Goal: Transaction & Acquisition: Purchase product/service

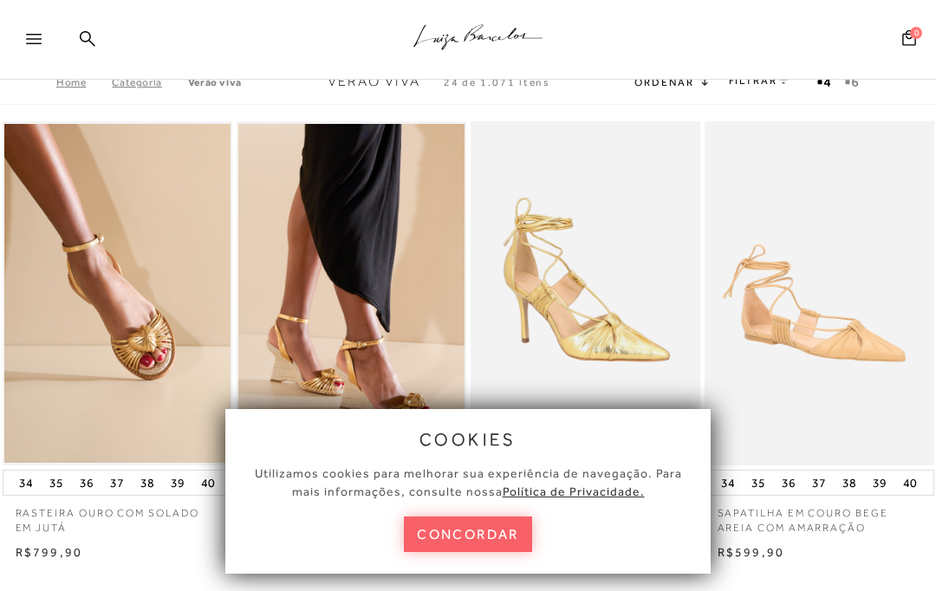
click at [432, 533] on button "concordar" at bounding box center [468, 535] width 128 height 36
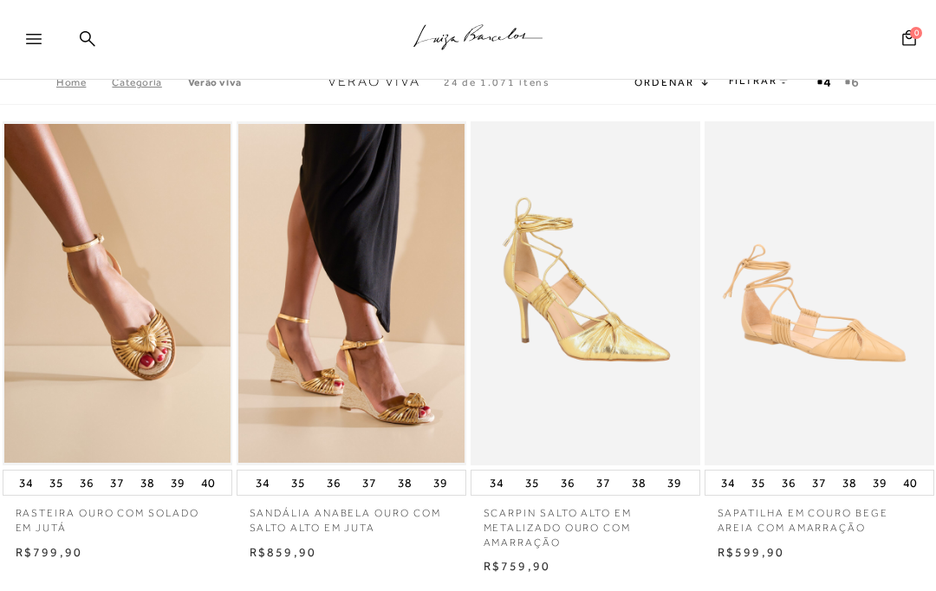
click at [140, 88] on link "Categoria" at bounding box center [149, 82] width 75 height 12
click at [35, 36] on icon at bounding box center [34, 39] width 16 height 10
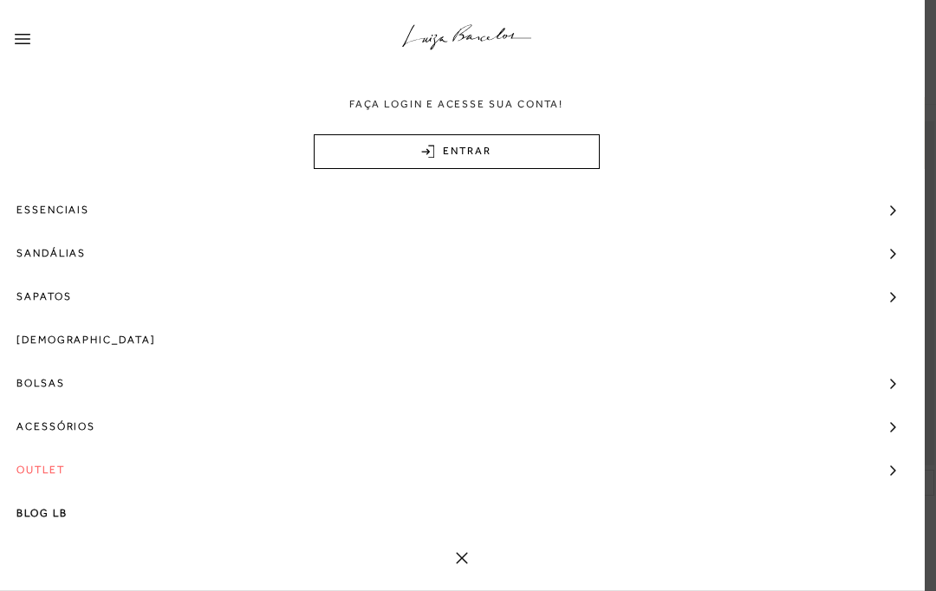
scroll to position [41, 0]
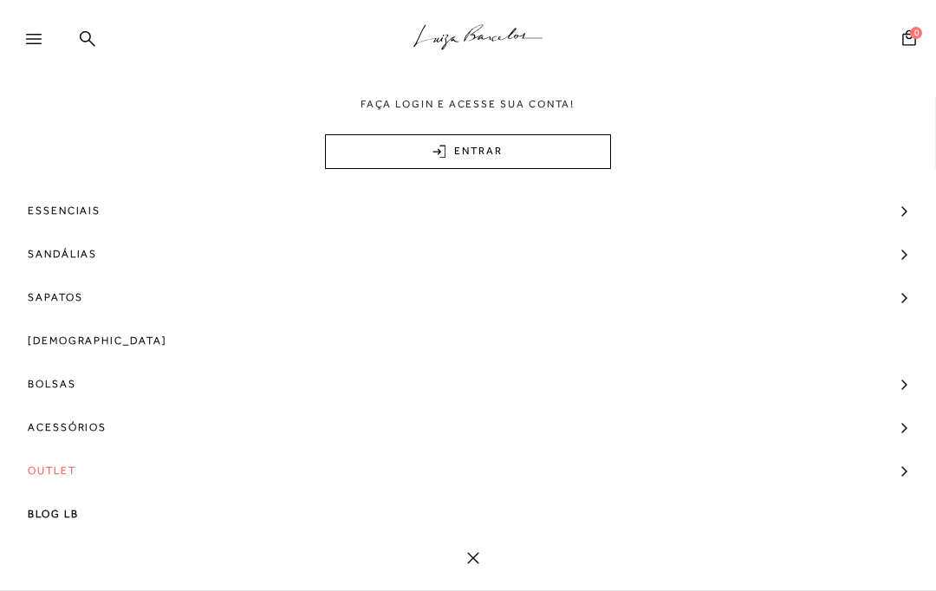
click at [46, 257] on span "Sandálias" at bounding box center [62, 253] width 69 height 43
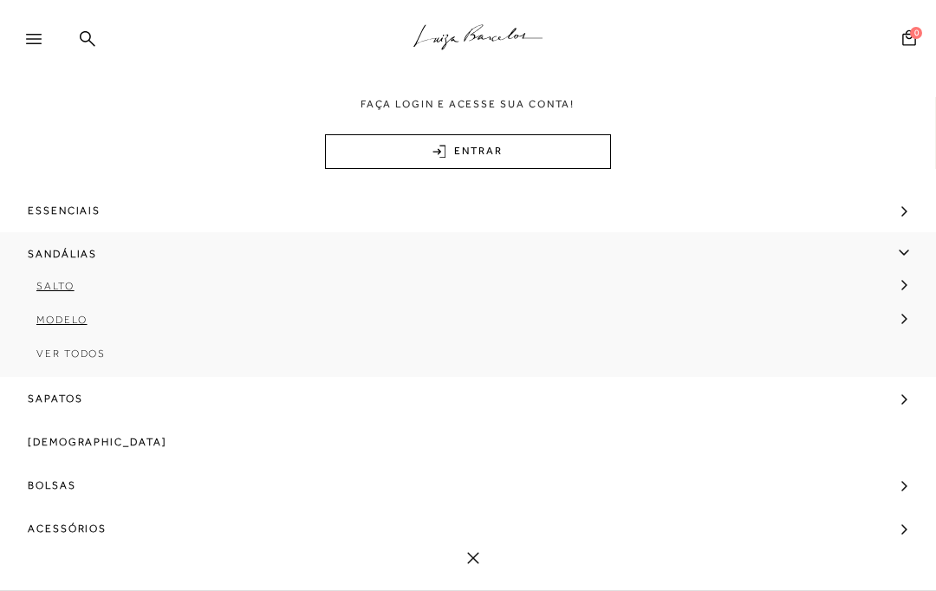
click at [63, 320] on span "Modelo" at bounding box center [61, 320] width 51 height 12
click at [62, 347] on link "[DEMOGRAPHIC_DATA]" at bounding box center [462, 360] width 899 height 34
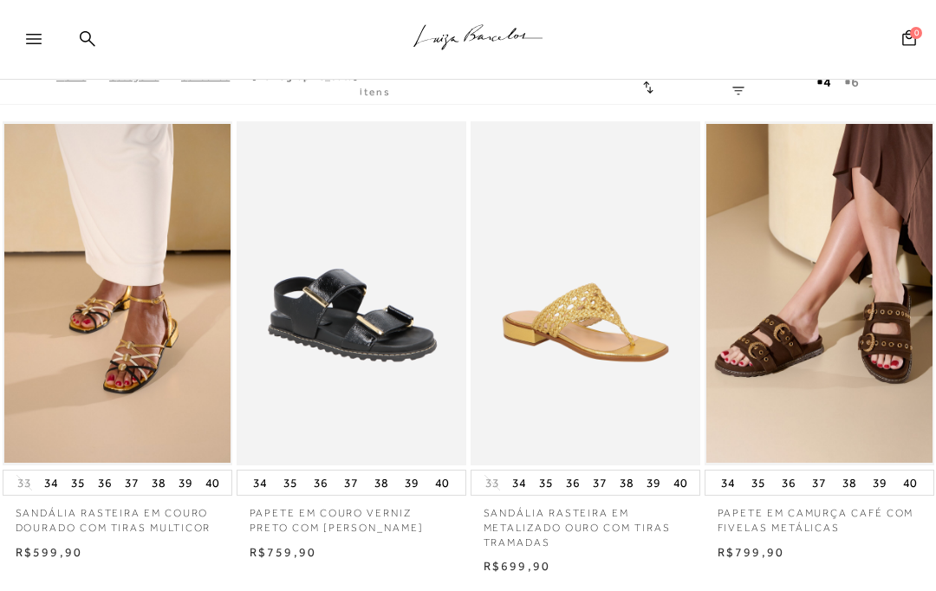
click at [759, 85] on link "FILTRAR" at bounding box center [757, 83] width 49 height 30
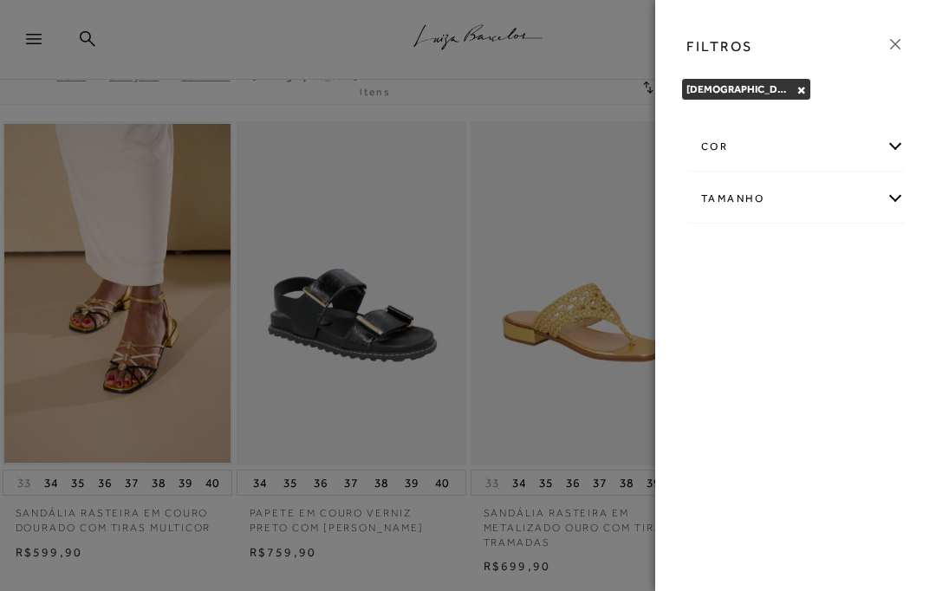
click at [772, 84] on div "[DEMOGRAPHIC_DATA] × Limpar todos os refinamentos" at bounding box center [795, 92] width 229 height 28
click at [823, 212] on div "Tamanho" at bounding box center [795, 199] width 217 height 46
click at [749, 355] on label "37" at bounding box center [740, 347] width 40 height 37
click at [734, 355] on input "37" at bounding box center [725, 349] width 17 height 17
checkbox input "true"
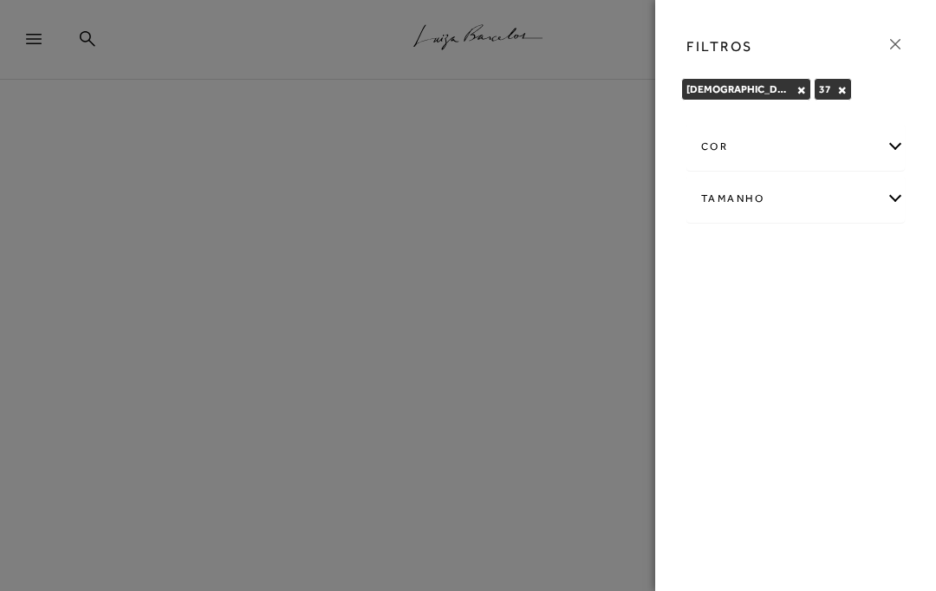
click at [896, 47] on icon at bounding box center [895, 44] width 19 height 19
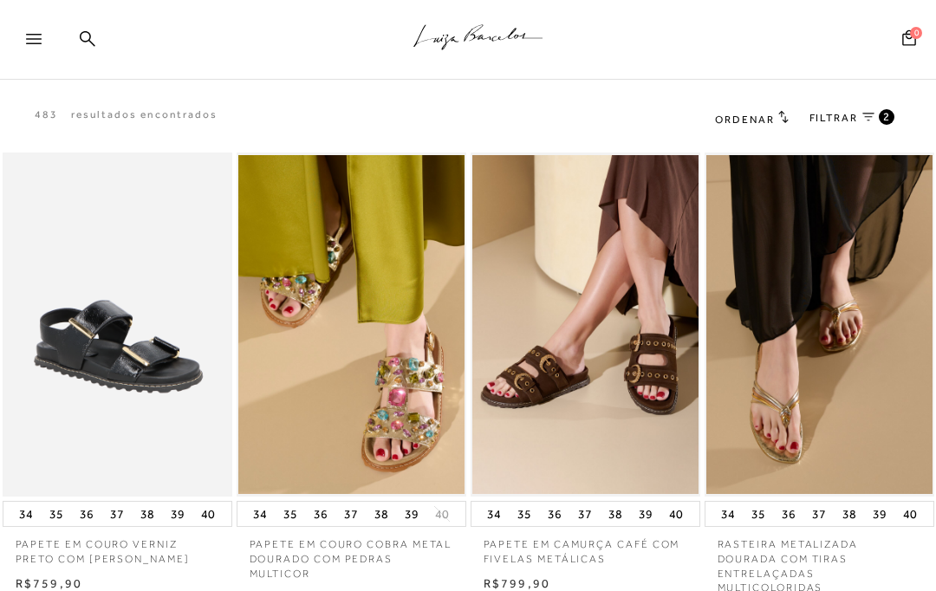
click at [780, 120] on icon at bounding box center [783, 116] width 10 height 13
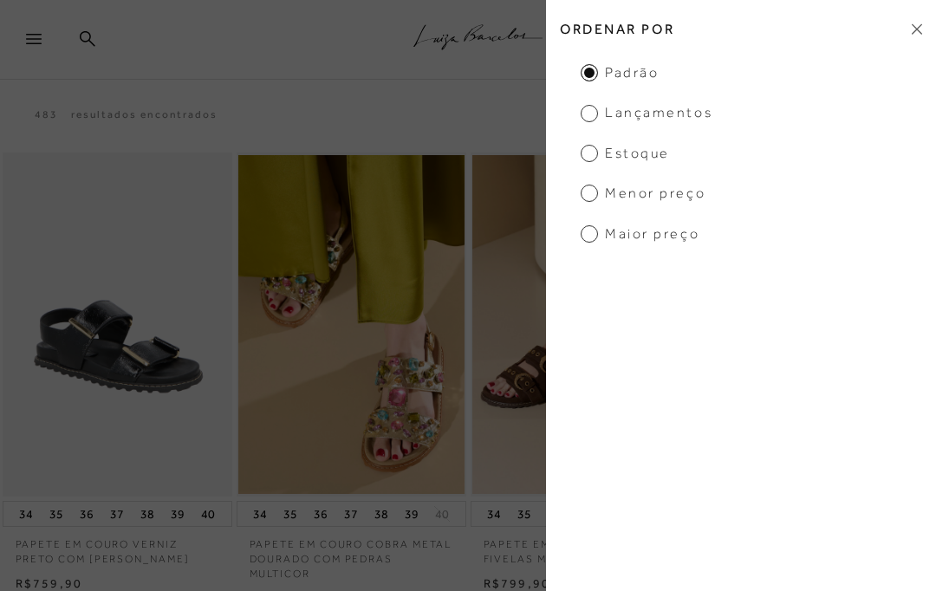
click at [685, 189] on span "Menor Preço" at bounding box center [643, 193] width 125 height 19
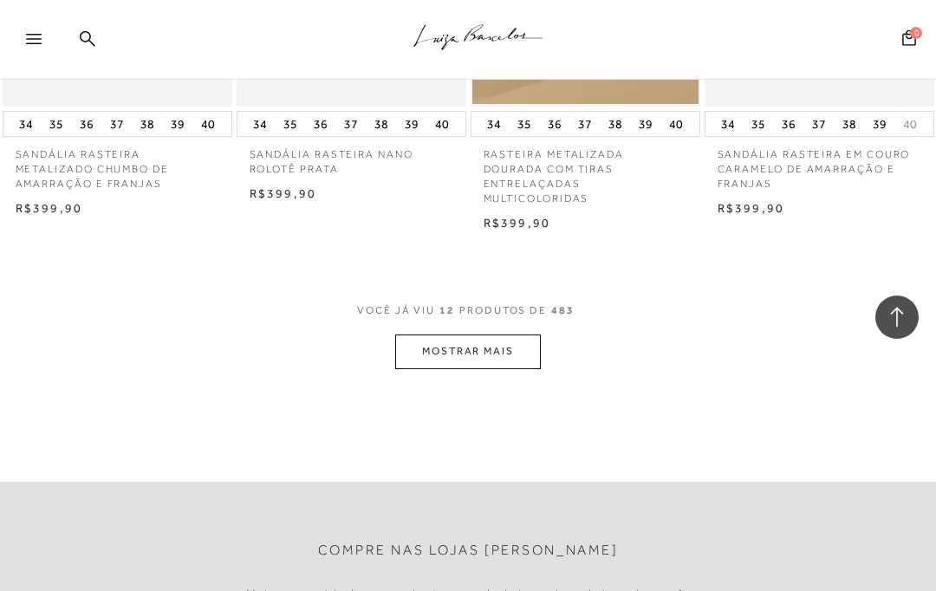
scroll to position [1444, 0]
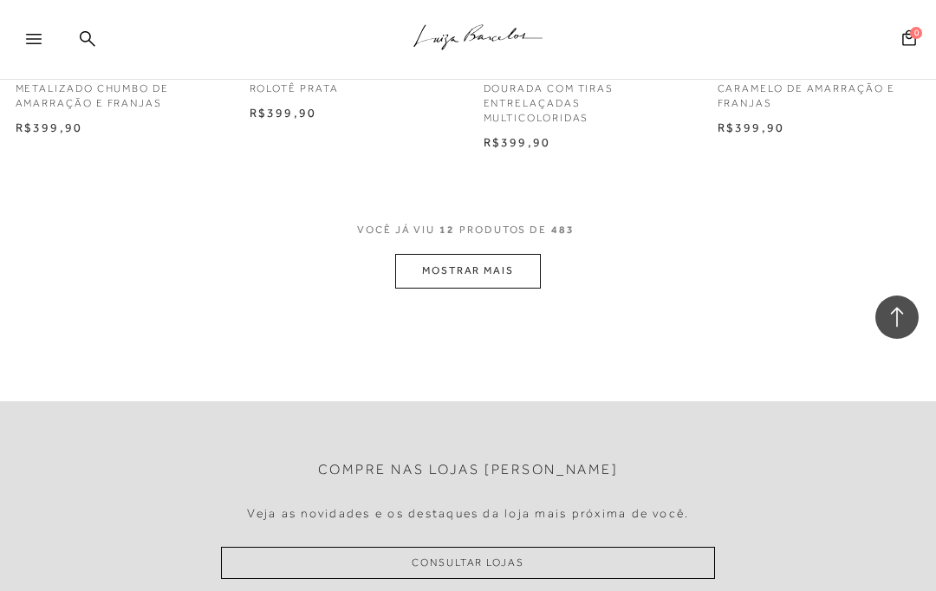
click at [418, 259] on button "MOSTRAR MAIS" at bounding box center [468, 271] width 146 height 34
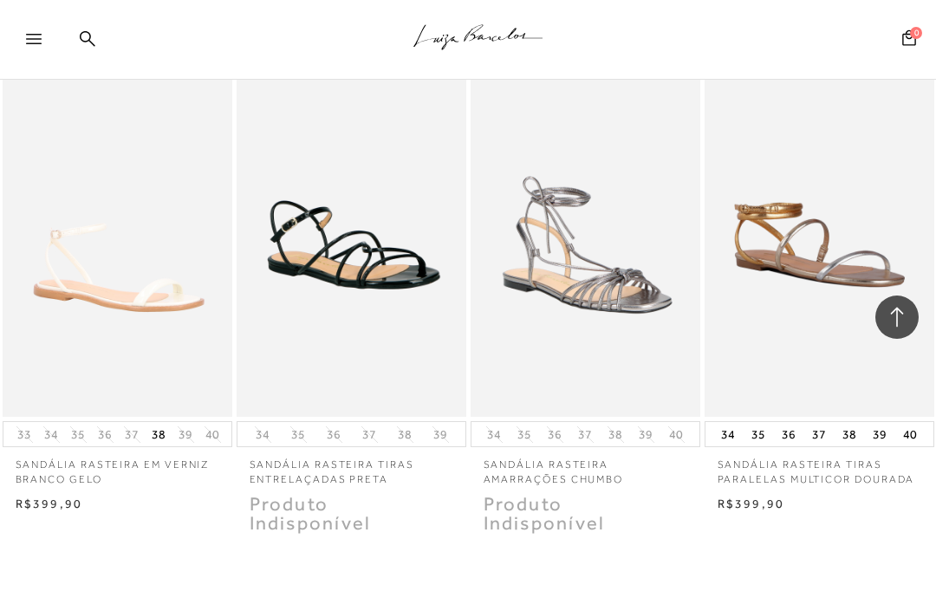
scroll to position [2528, 0]
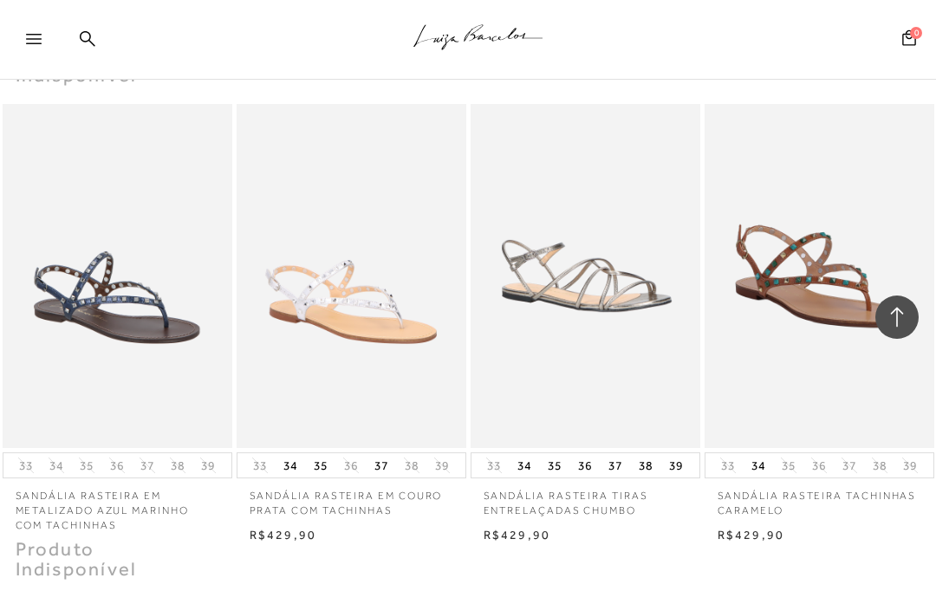
scroll to position [4138, 0]
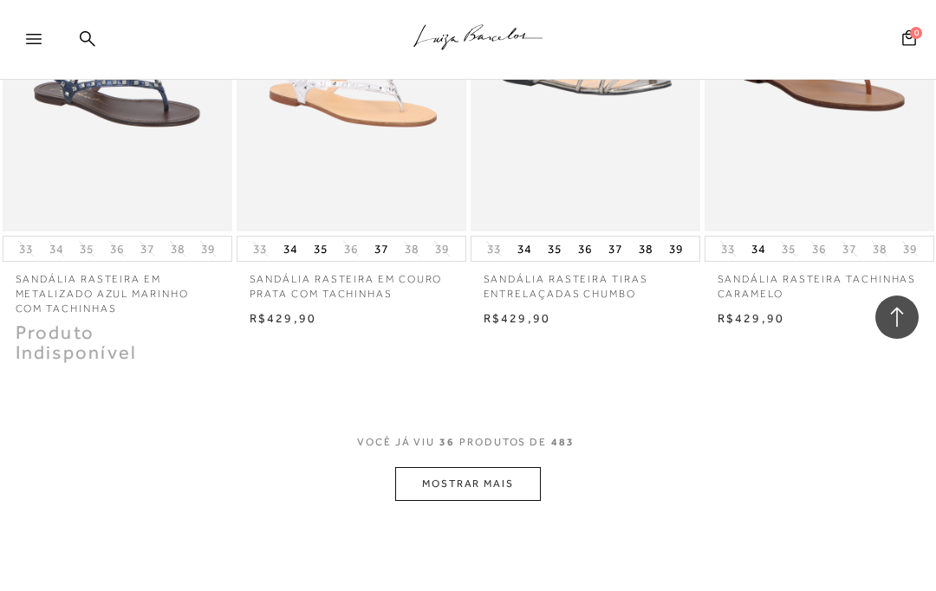
click at [427, 467] on button "MOSTRAR MAIS" at bounding box center [468, 484] width 146 height 34
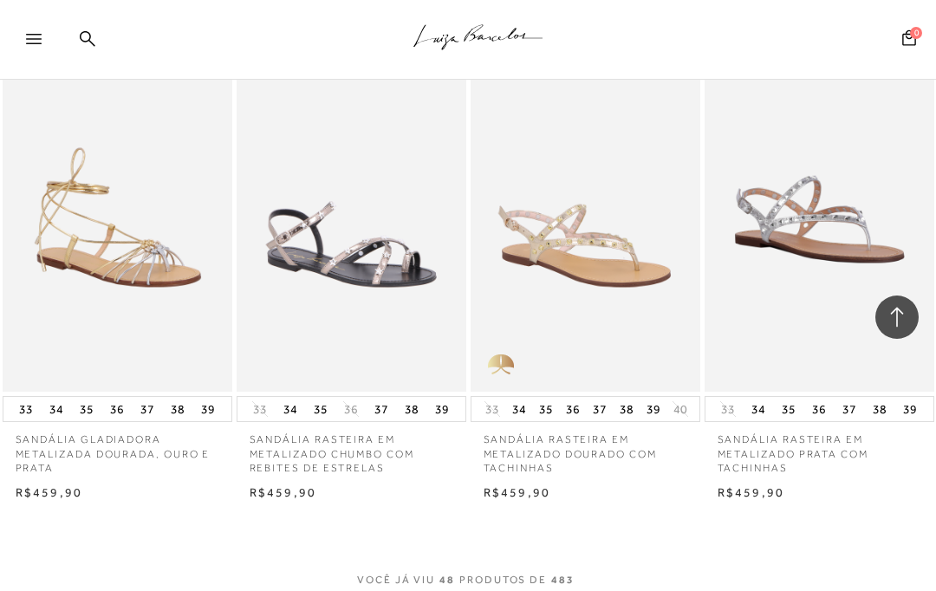
scroll to position [5429, 0]
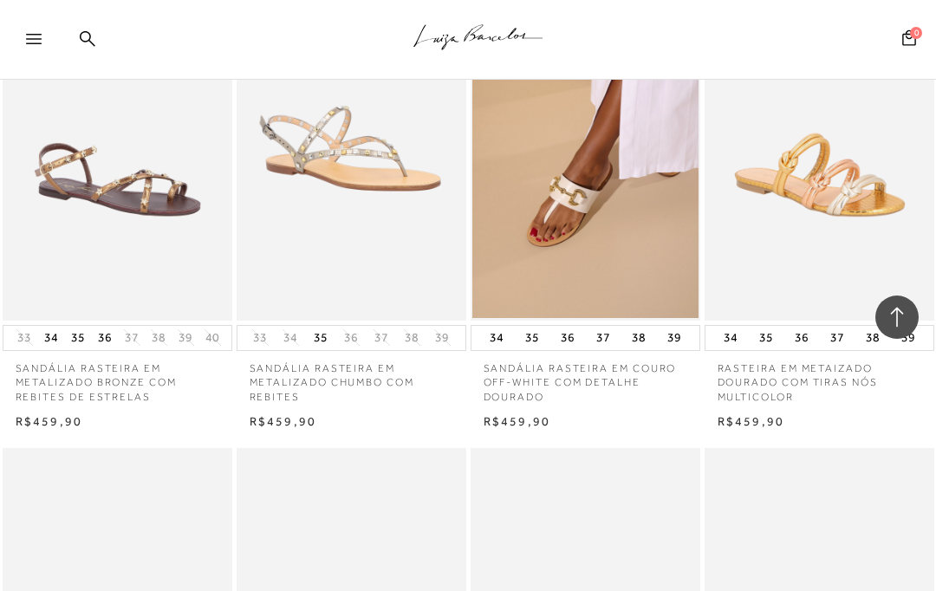
scroll to position [6445, 0]
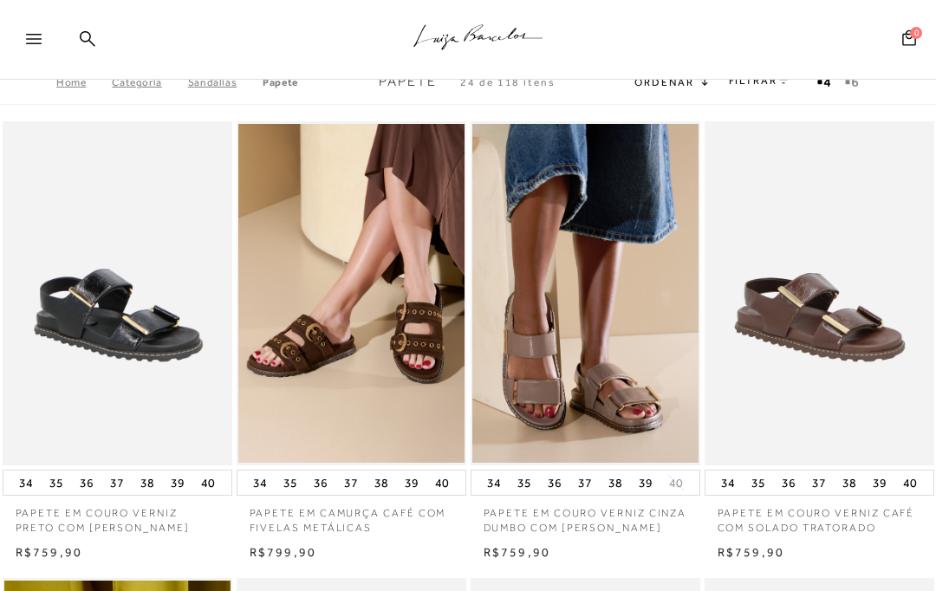
click at [745, 85] on link "FILTRAR" at bounding box center [759, 81] width 61 height 12
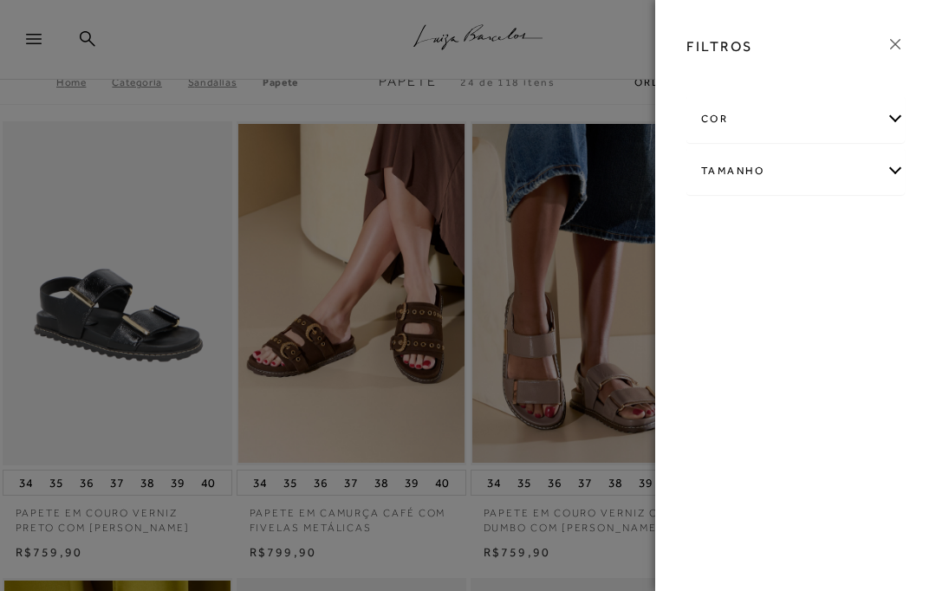
click at [748, 178] on div "Tamanho" at bounding box center [795, 171] width 217 height 46
click at [743, 277] on span "37" at bounding box center [733, 272] width 25 height 13
click at [734, 277] on input "37" at bounding box center [725, 275] width 17 height 17
checkbox input "true"
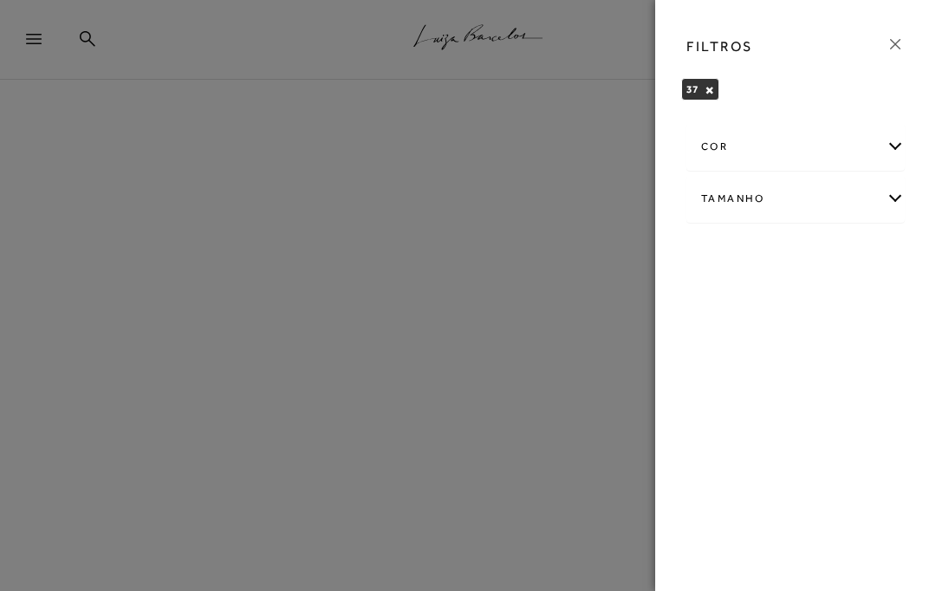
click at [893, 54] on link at bounding box center [895, 47] width 19 height 24
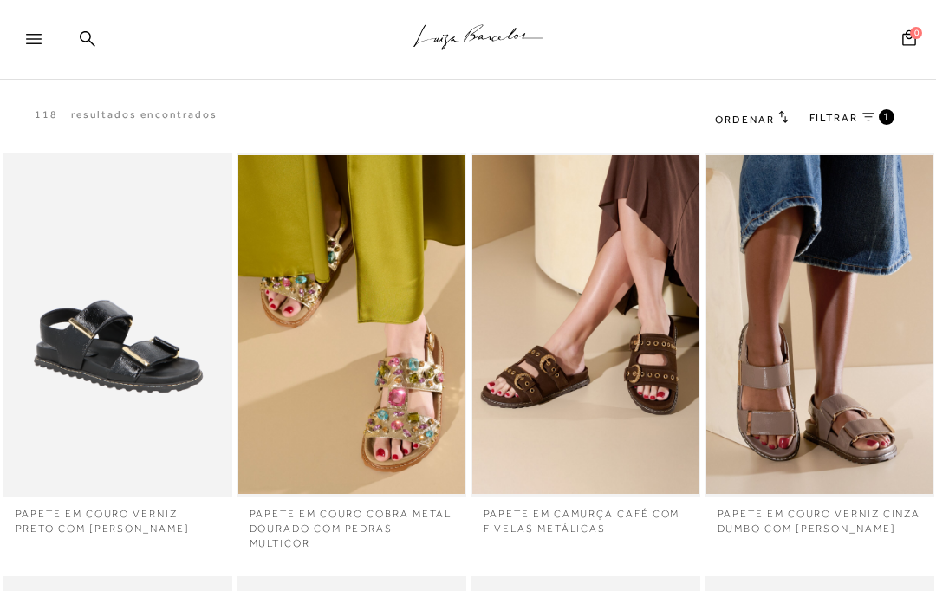
click at [731, 116] on span "Ordenar" at bounding box center [744, 120] width 59 height 12
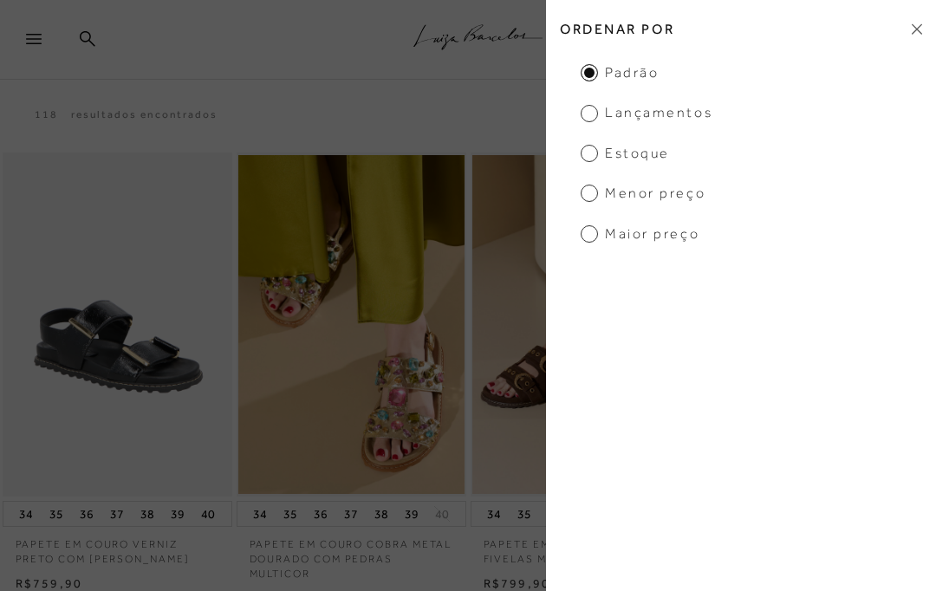
click at [651, 195] on span "Menor Preço" at bounding box center [643, 193] width 125 height 19
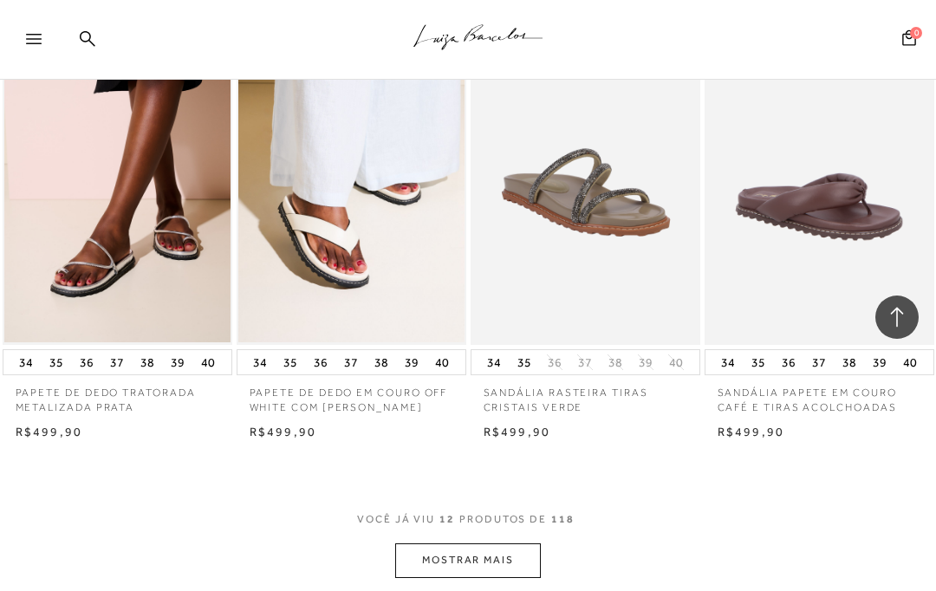
scroll to position [1099, 0]
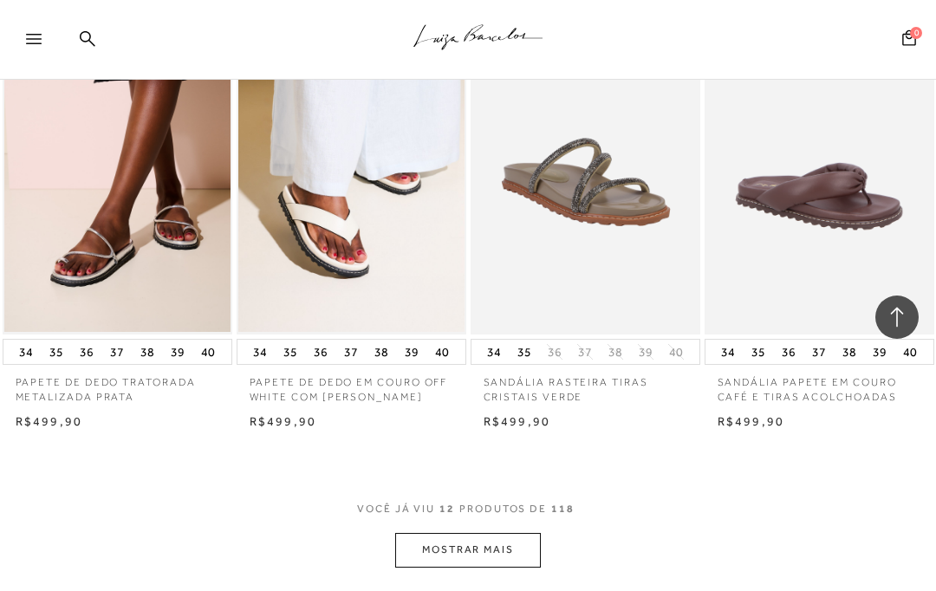
click at [422, 548] on button "MOSTRAR MAIS" at bounding box center [468, 550] width 146 height 34
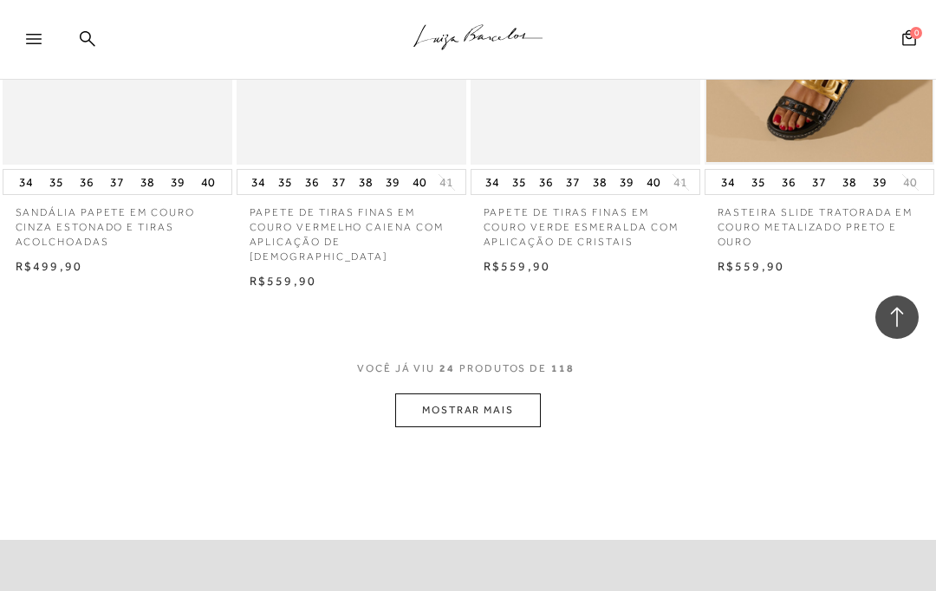
scroll to position [2683, 0]
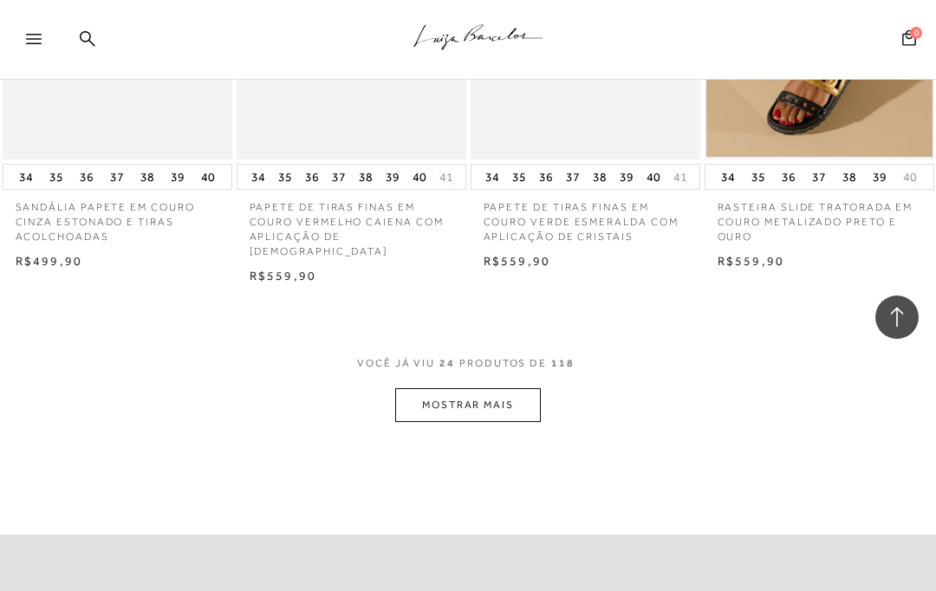
click at [420, 400] on button "MOSTRAR MAIS" at bounding box center [468, 405] width 146 height 34
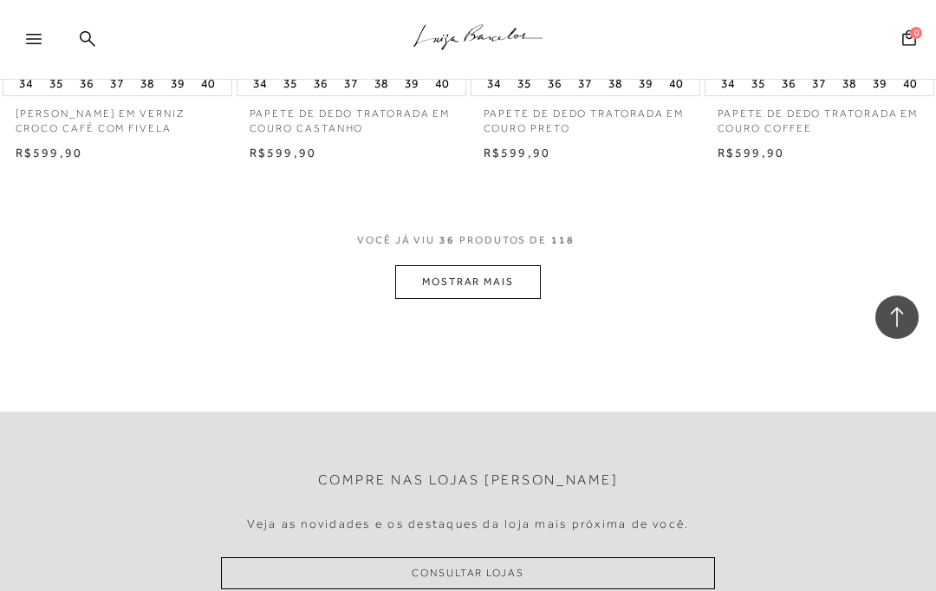
scroll to position [4224, 0]
click at [446, 264] on button "MOSTRAR MAIS" at bounding box center [468, 281] width 146 height 34
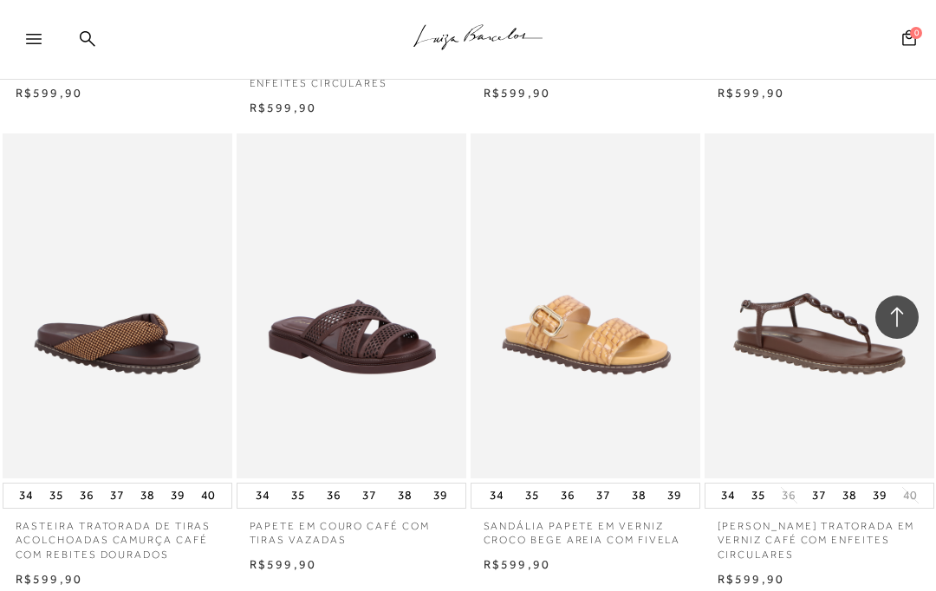
scroll to position [4738, 0]
